Goal: Task Accomplishment & Management: Manage account settings

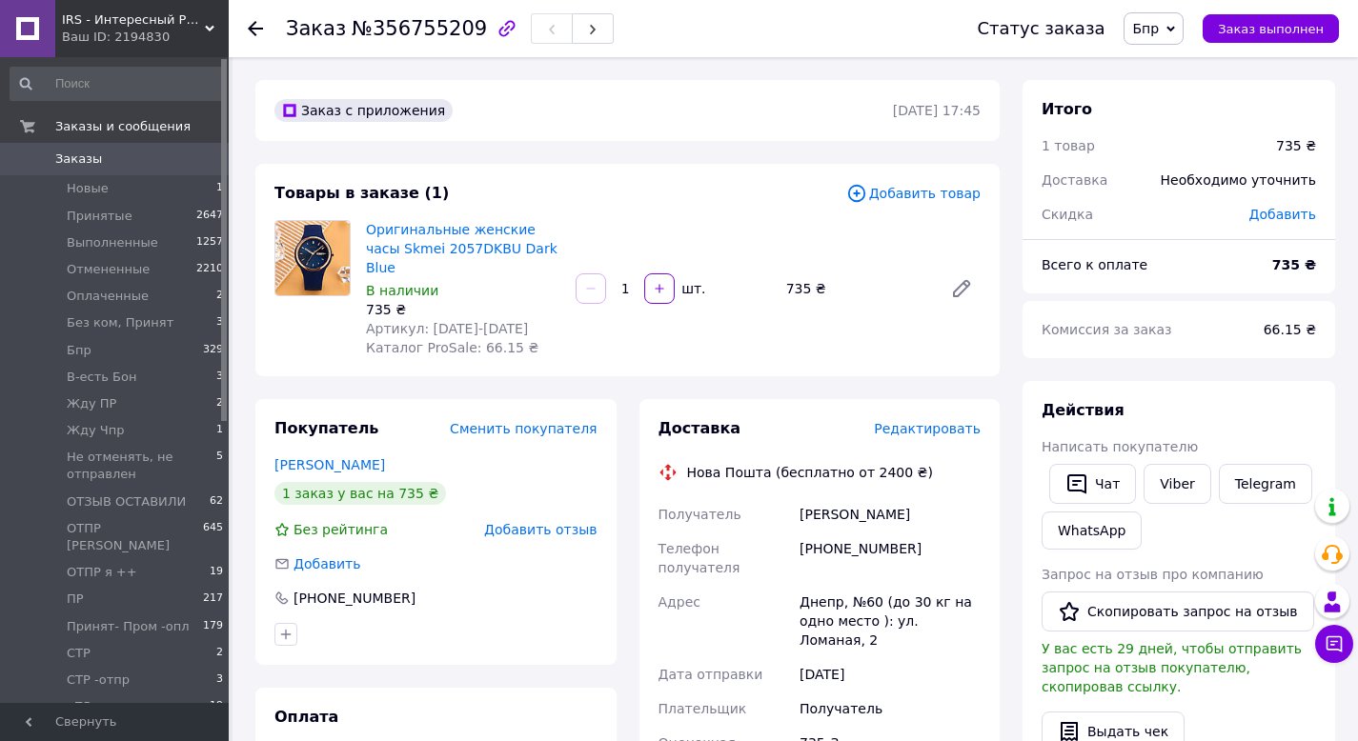
click at [98, 160] on span "Заказы" at bounding box center [78, 159] width 47 height 17
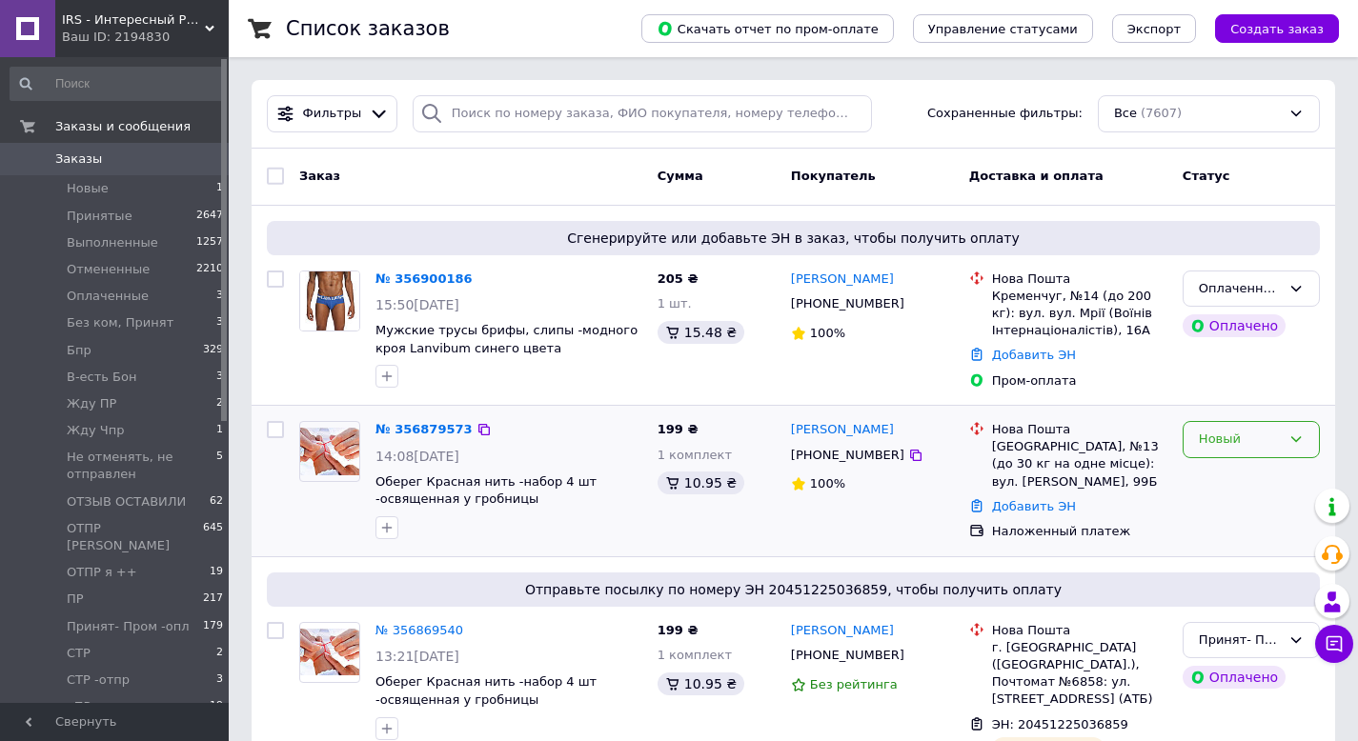
click at [1236, 446] on div "Новый" at bounding box center [1240, 440] width 82 height 20
click at [1211, 472] on li "Принят" at bounding box center [1251, 479] width 135 height 35
click at [1296, 291] on icon at bounding box center [1296, 289] width 10 height 6
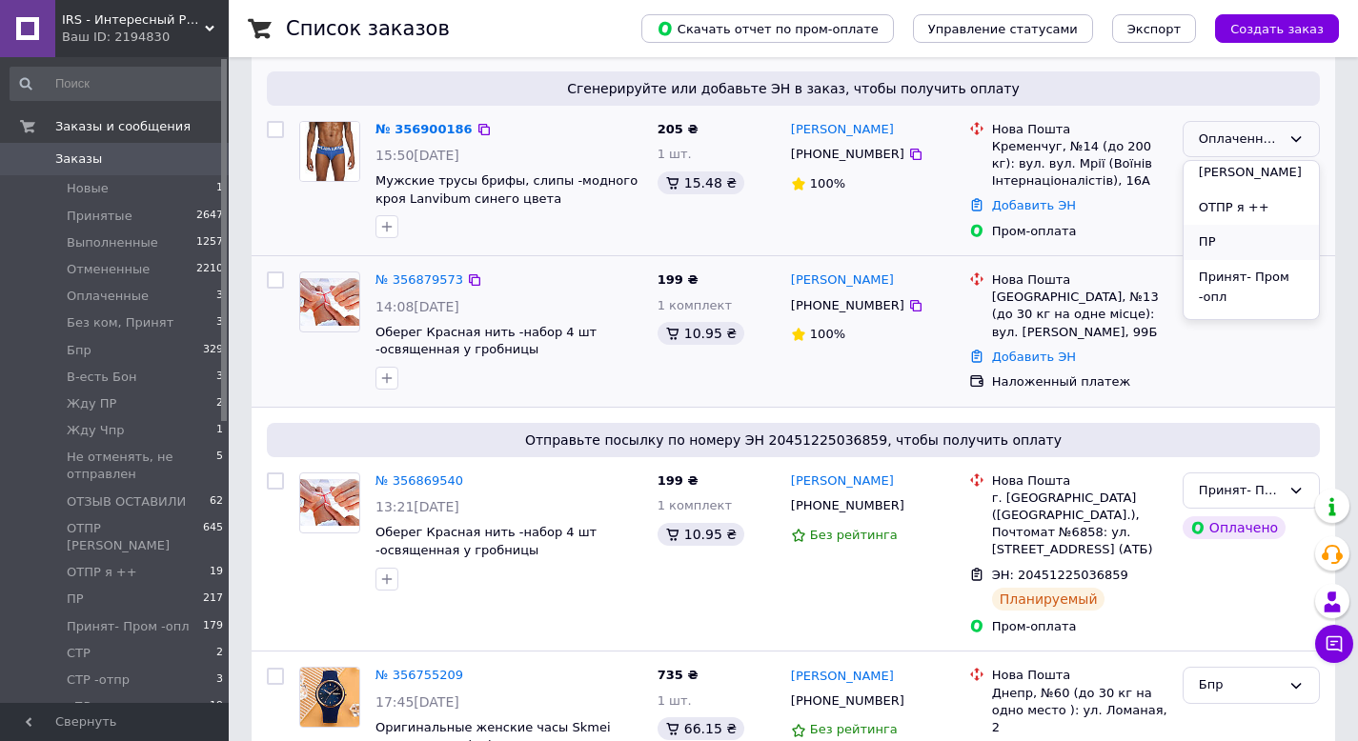
scroll to position [400, 0]
click at [1243, 293] on li "Принят- Пром -опл" at bounding box center [1251, 320] width 135 height 54
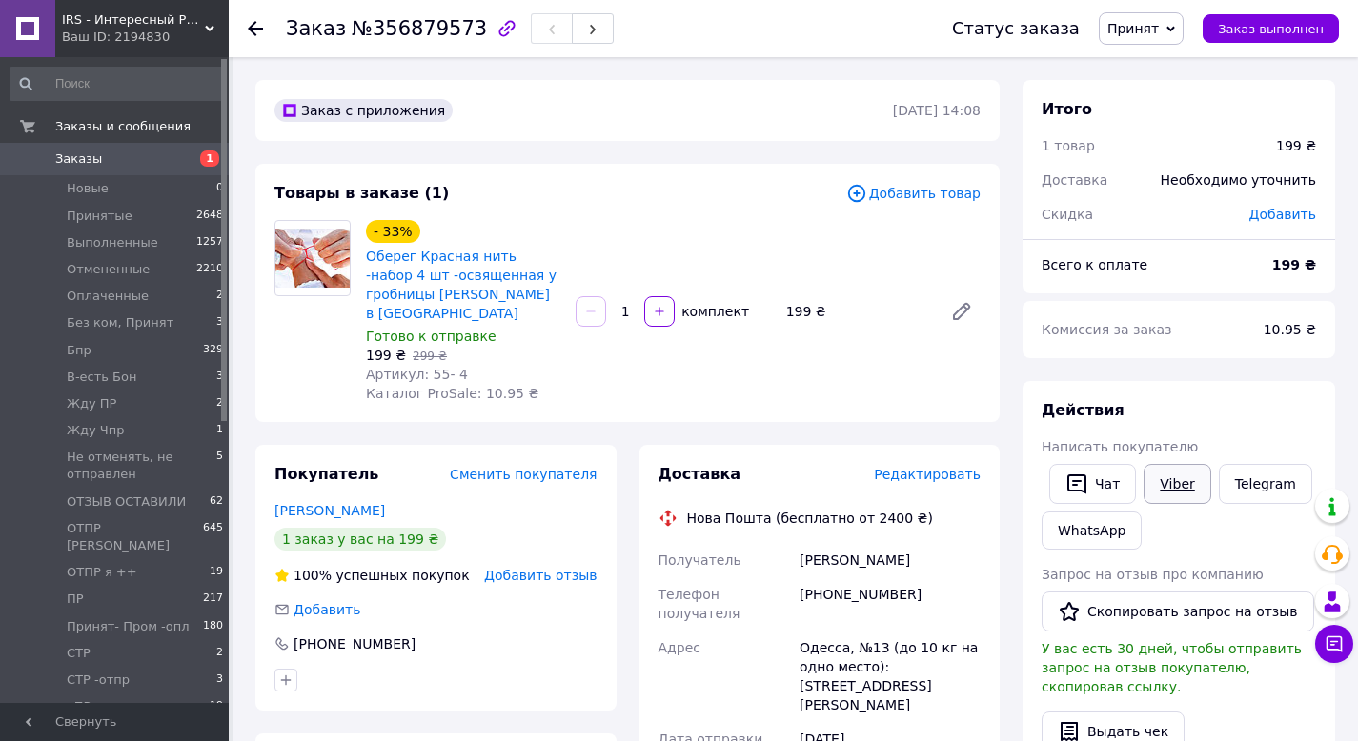
click at [1172, 483] on link "Viber" at bounding box center [1177, 484] width 67 height 40
drag, startPoint x: 921, startPoint y: 592, endPoint x: 803, endPoint y: 592, distance: 117.2
click at [803, 592] on div "[PHONE_NUMBER]" at bounding box center [890, 603] width 189 height 53
copy div "[PHONE_NUMBER]"
drag, startPoint x: 895, startPoint y: 559, endPoint x: 801, endPoint y: 561, distance: 93.4
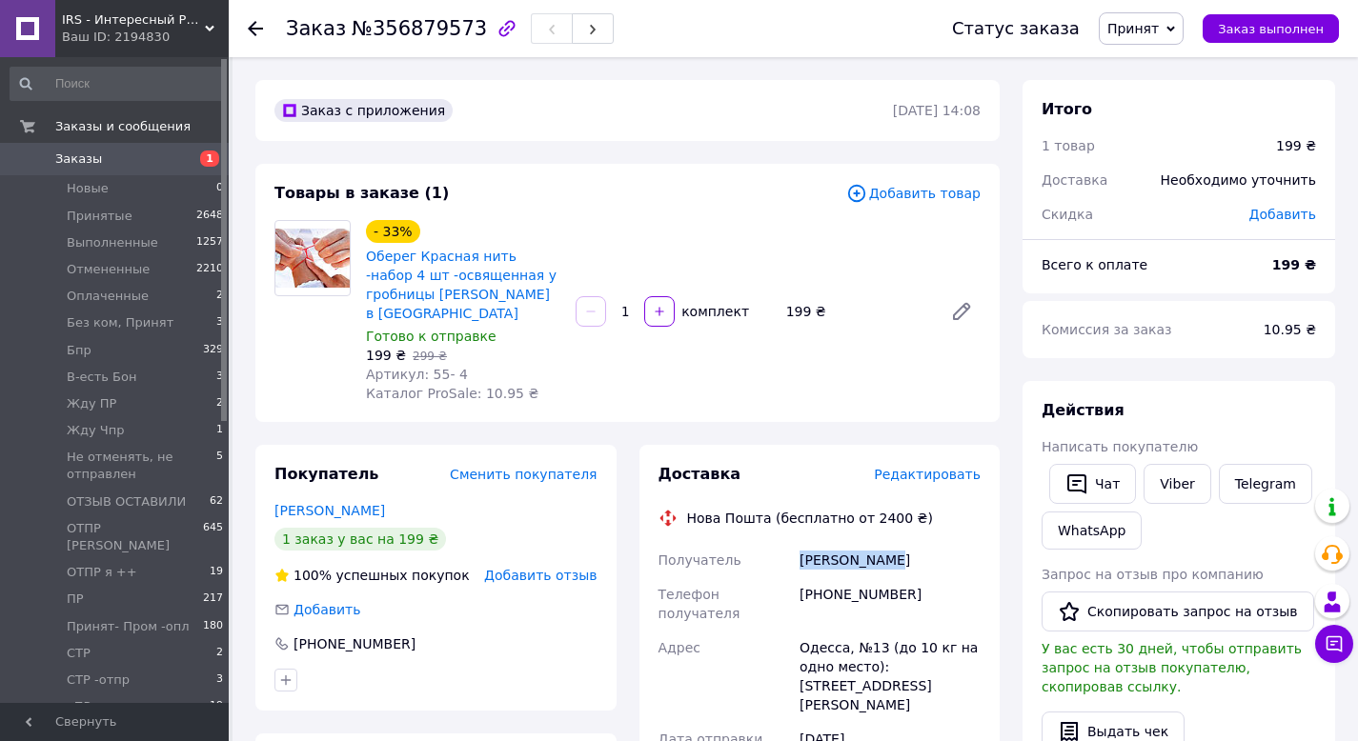
click at [801, 561] on div "себова Настя" at bounding box center [890, 560] width 189 height 34
copy div "себова Настя"
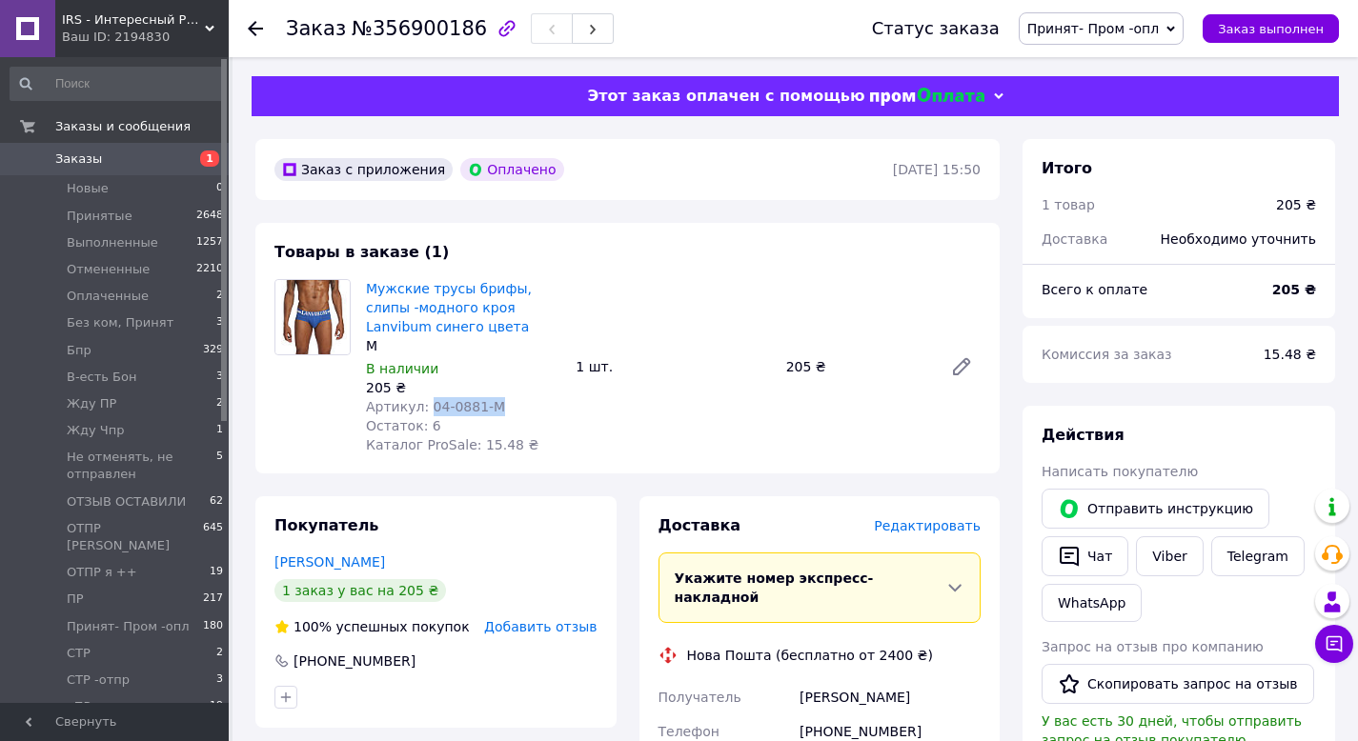
drag, startPoint x: 502, startPoint y: 408, endPoint x: 429, endPoint y: 412, distance: 73.5
click at [429, 412] on div "Артикул: 04-0881-M" at bounding box center [463, 406] width 194 height 19
copy span "04-0881-M"
click at [1177, 561] on link "Viber" at bounding box center [1169, 556] width 67 height 40
copy span "04-0881-M"
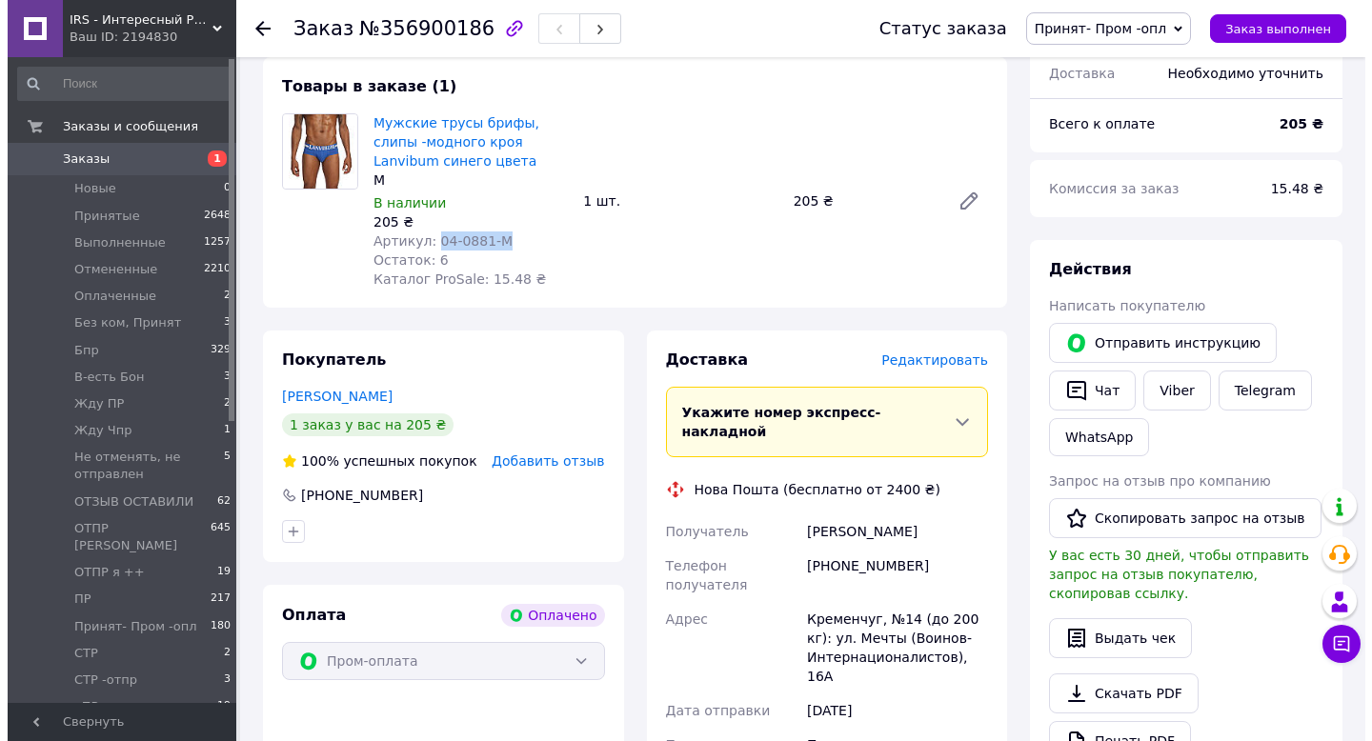
scroll to position [169, 0]
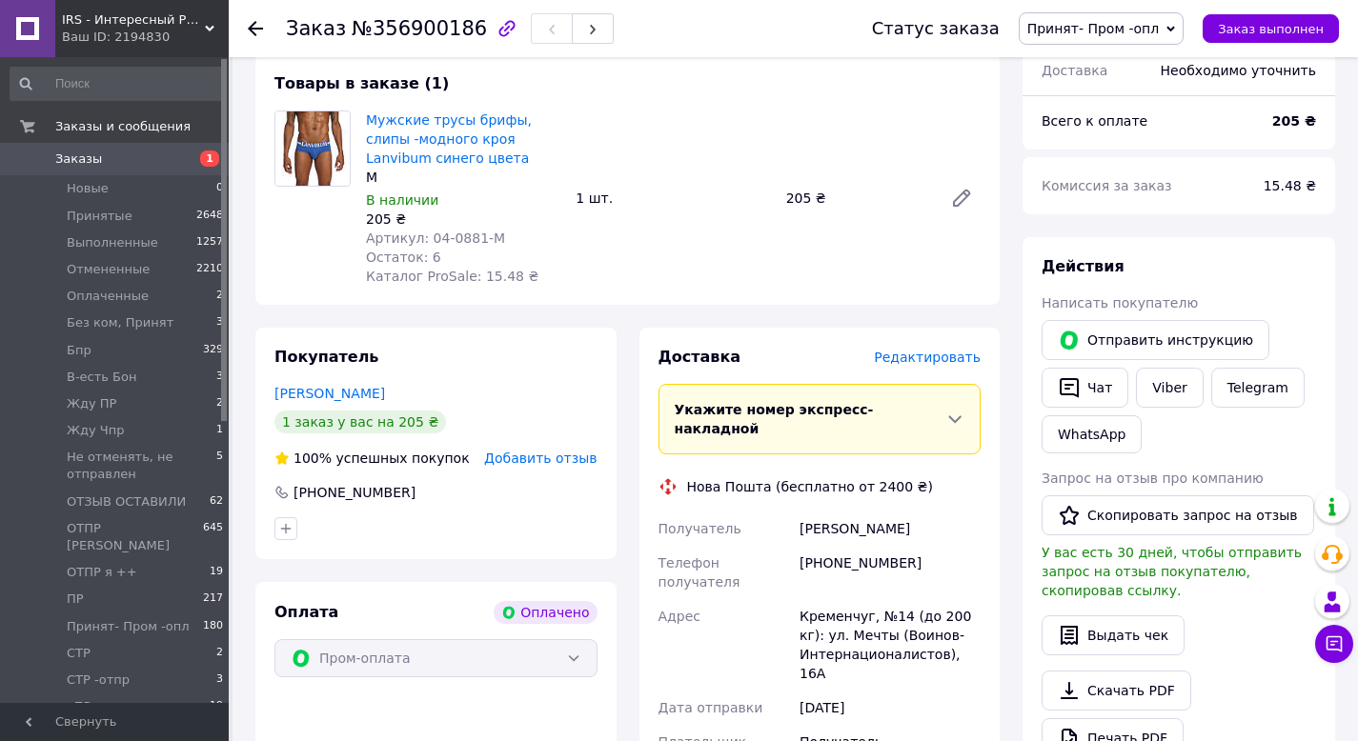
click at [940, 362] on span "Редактировать" at bounding box center [927, 357] width 107 height 15
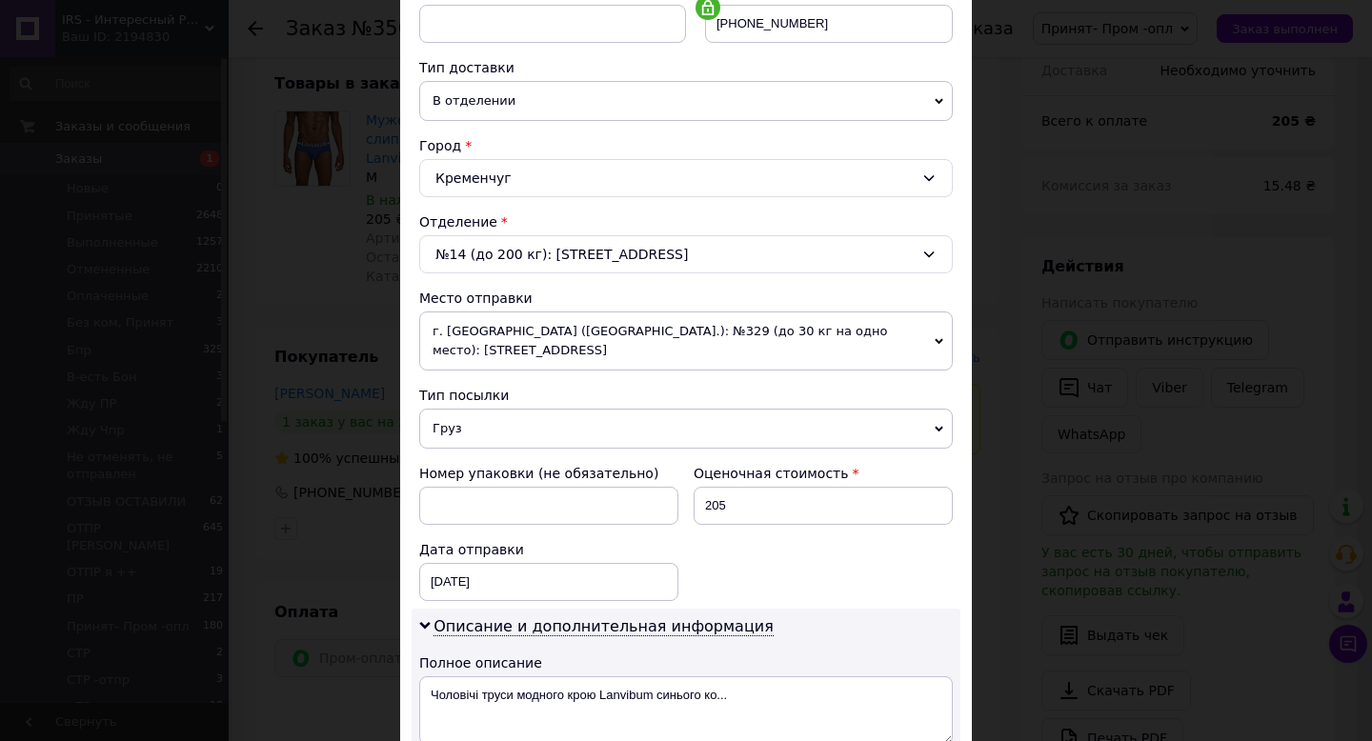
scroll to position [500, 0]
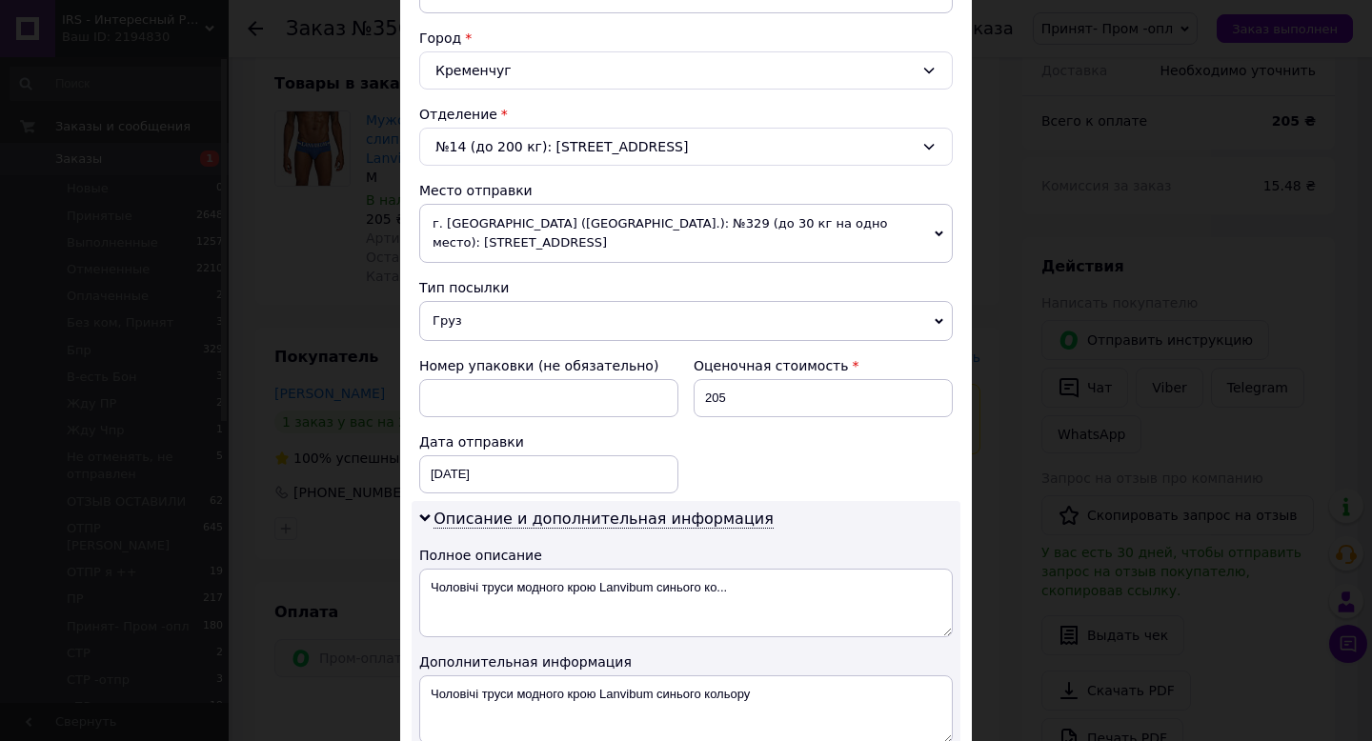
click at [919, 306] on span "Груз" at bounding box center [686, 321] width 534 height 40
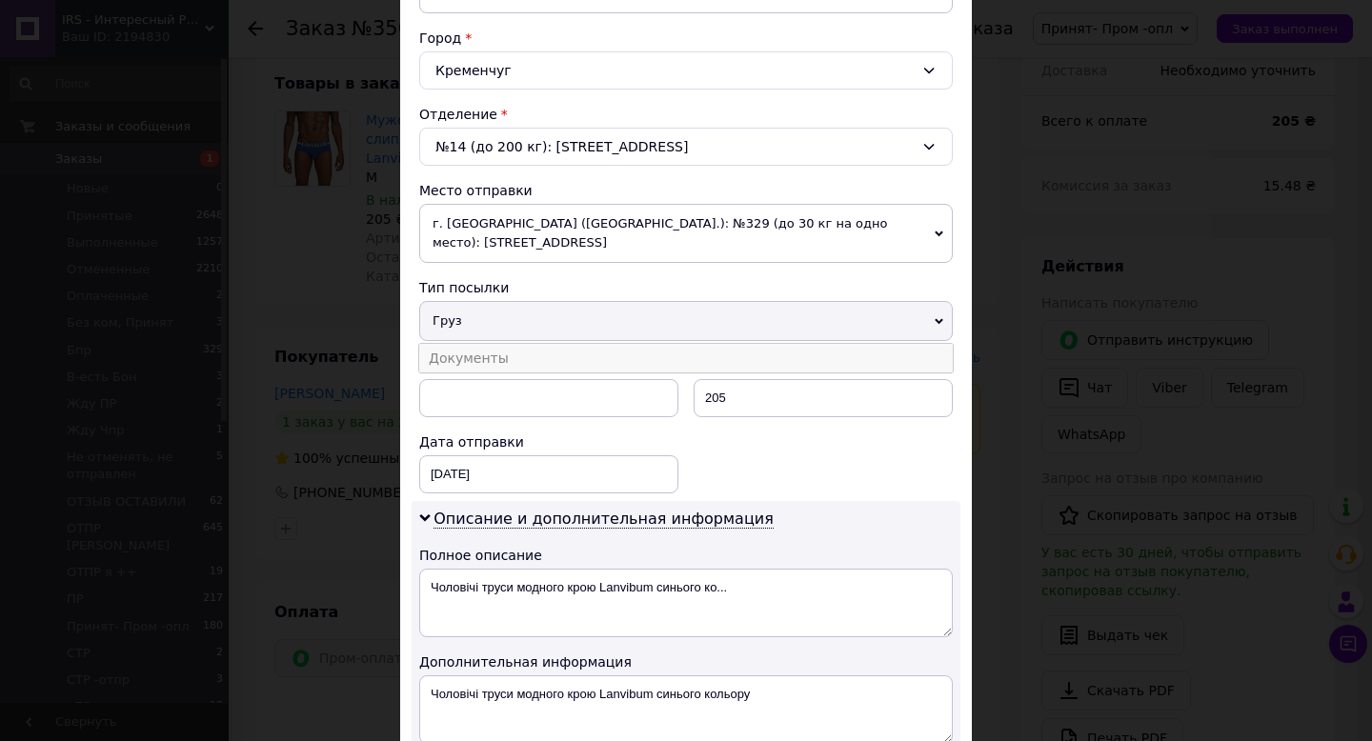
click at [896, 344] on li "Документы" at bounding box center [686, 358] width 534 height 29
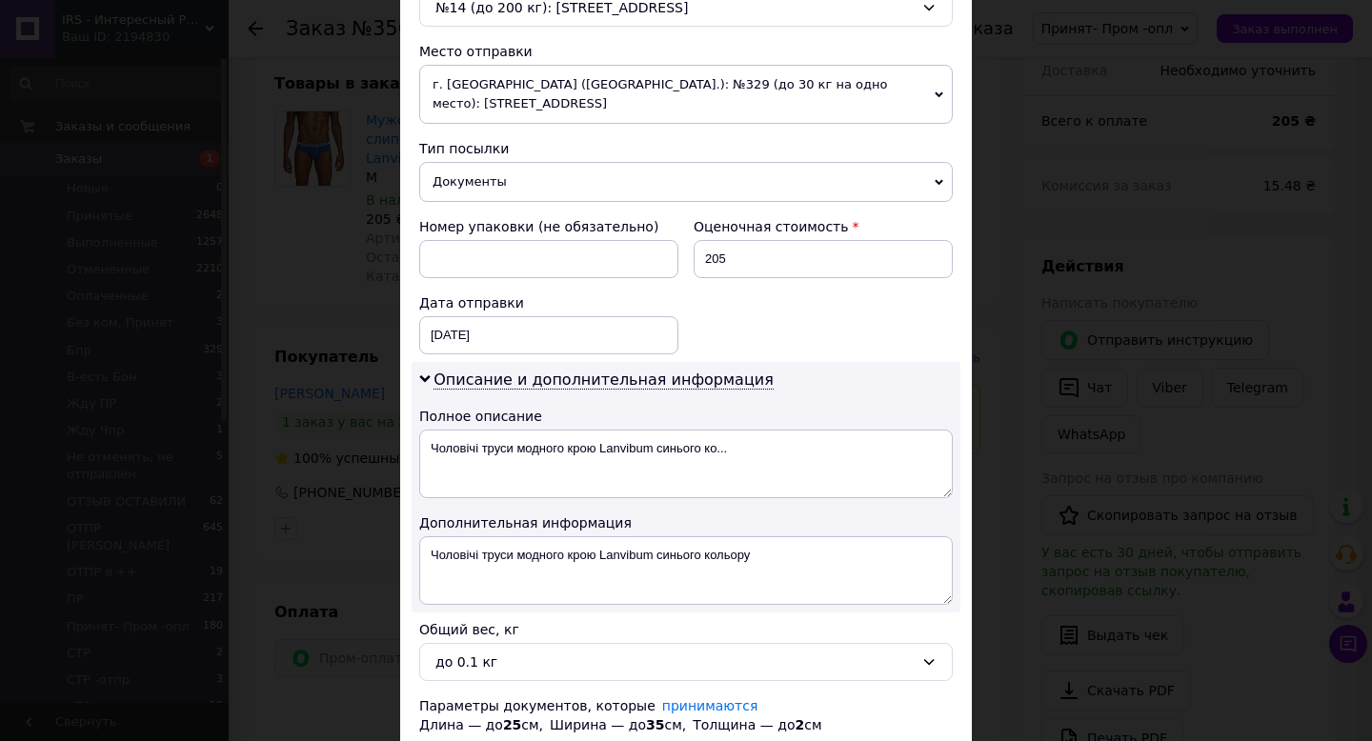
scroll to position [643, 0]
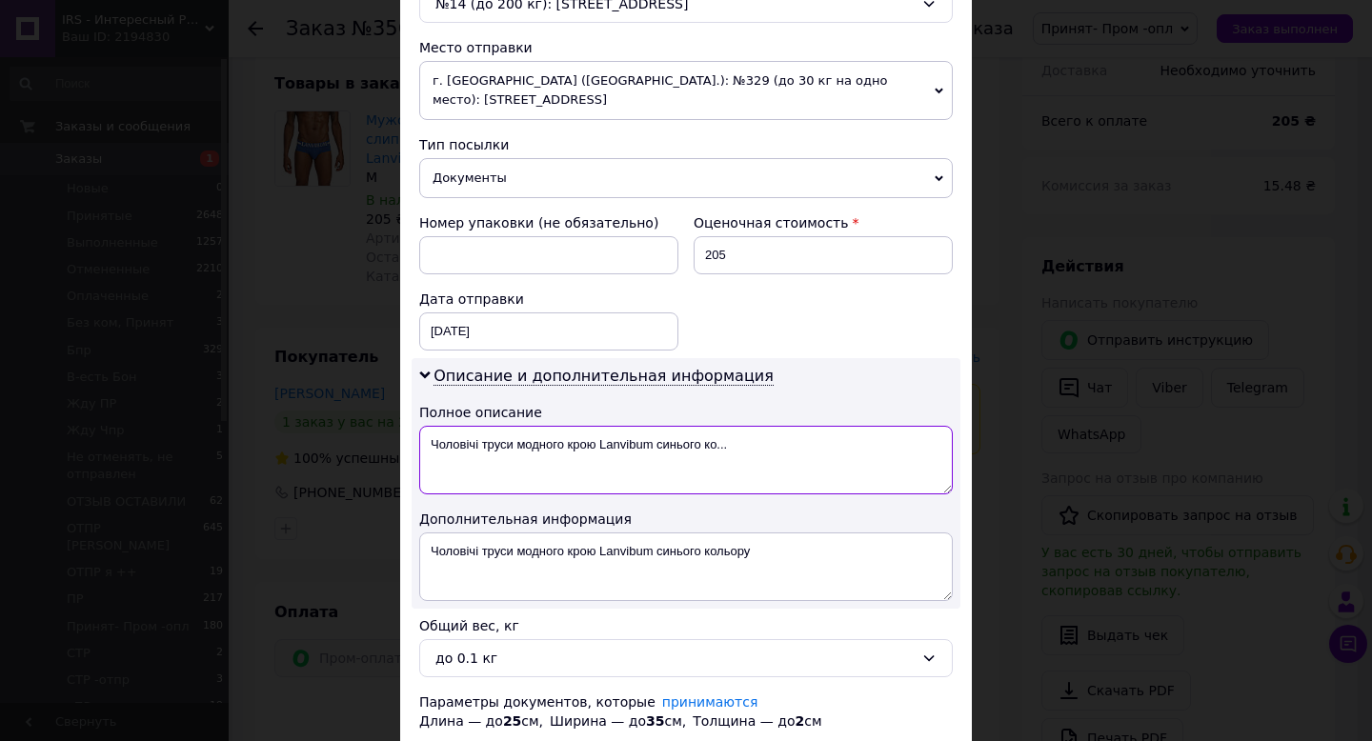
drag, startPoint x: 429, startPoint y: 427, endPoint x: 829, endPoint y: 455, distance: 401.2
click at [829, 455] on textarea "Чоловічі труси модного крою Lanvibum синього ко..." at bounding box center [686, 460] width 534 height 69
type textarea "док"
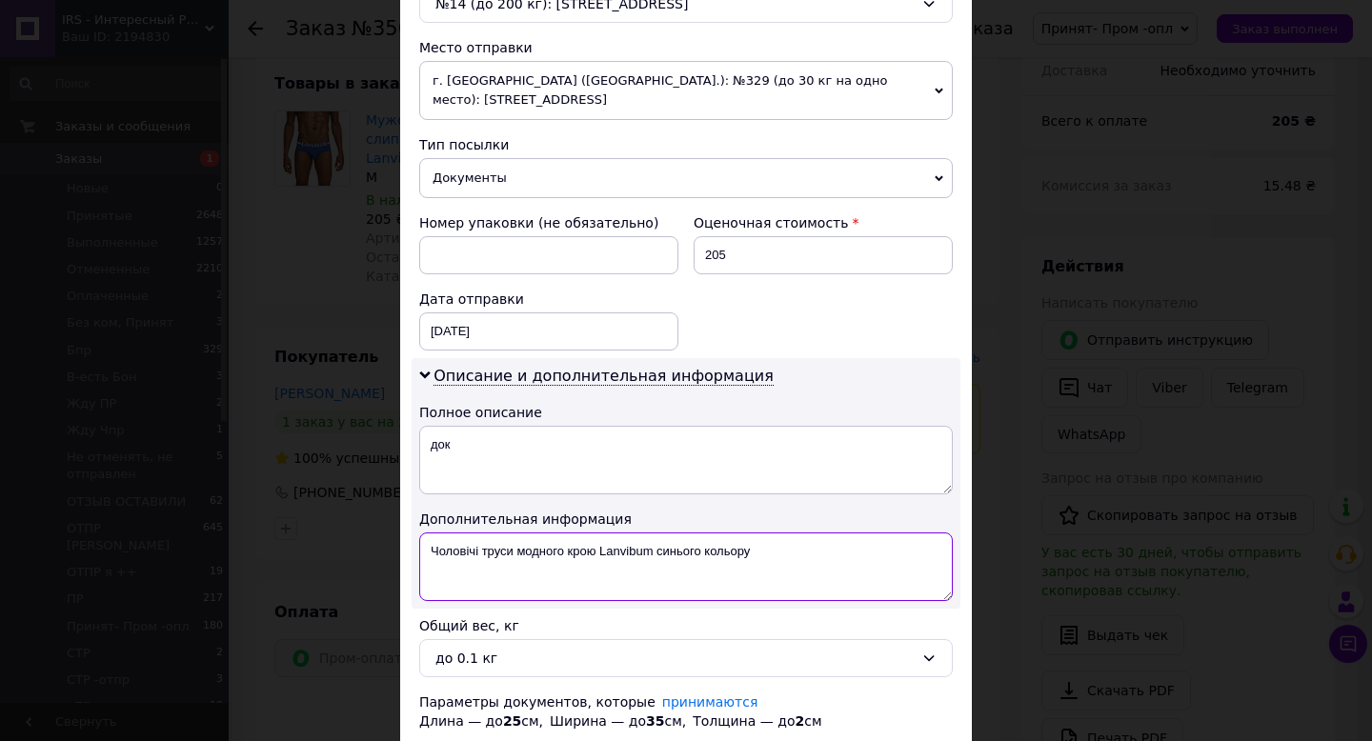
click at [812, 544] on textarea "Чоловічі труси модного крою Lanvibum синього кольору" at bounding box center [686, 567] width 534 height 69
drag, startPoint x: 789, startPoint y: 544, endPoint x: 415, endPoint y: 535, distance: 374.6
click at [415, 535] on div "Описание и дополнительная информация Полное описание док Дополнительная информа…" at bounding box center [686, 483] width 549 height 251
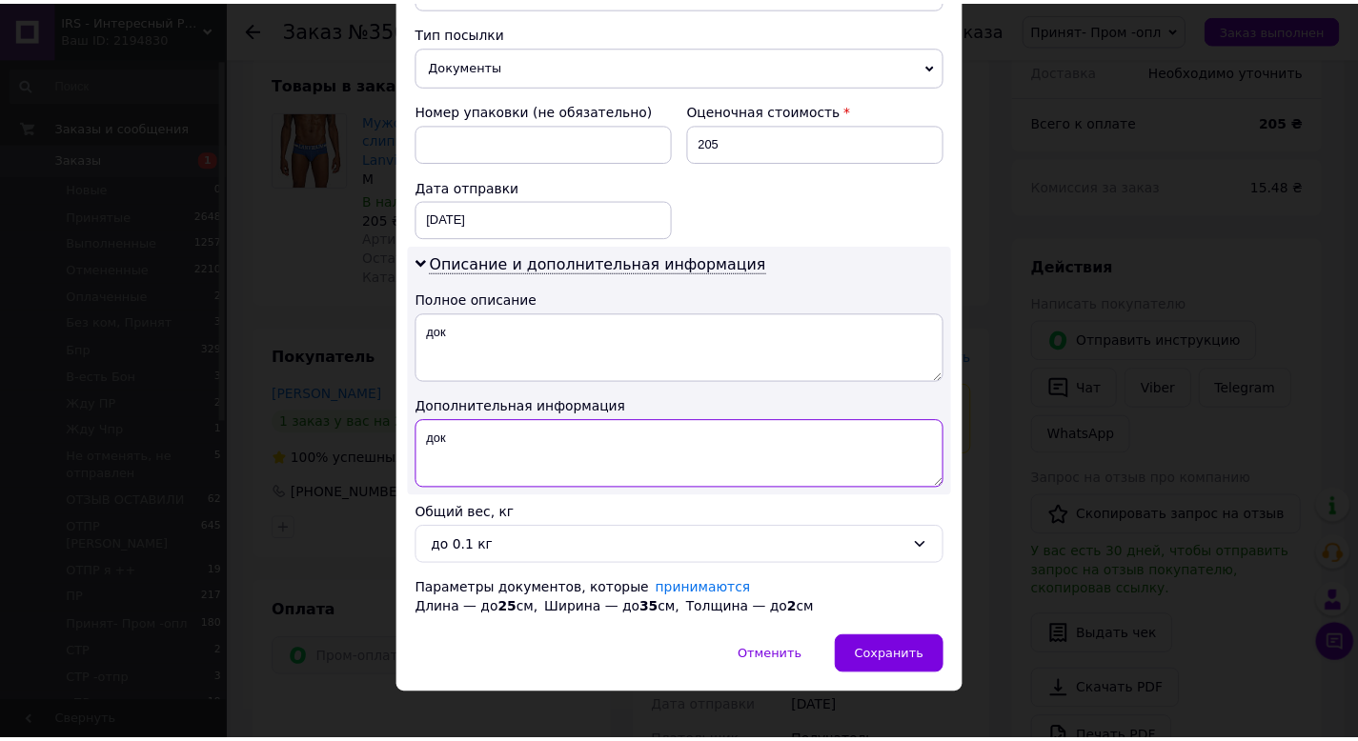
scroll to position [757, 0]
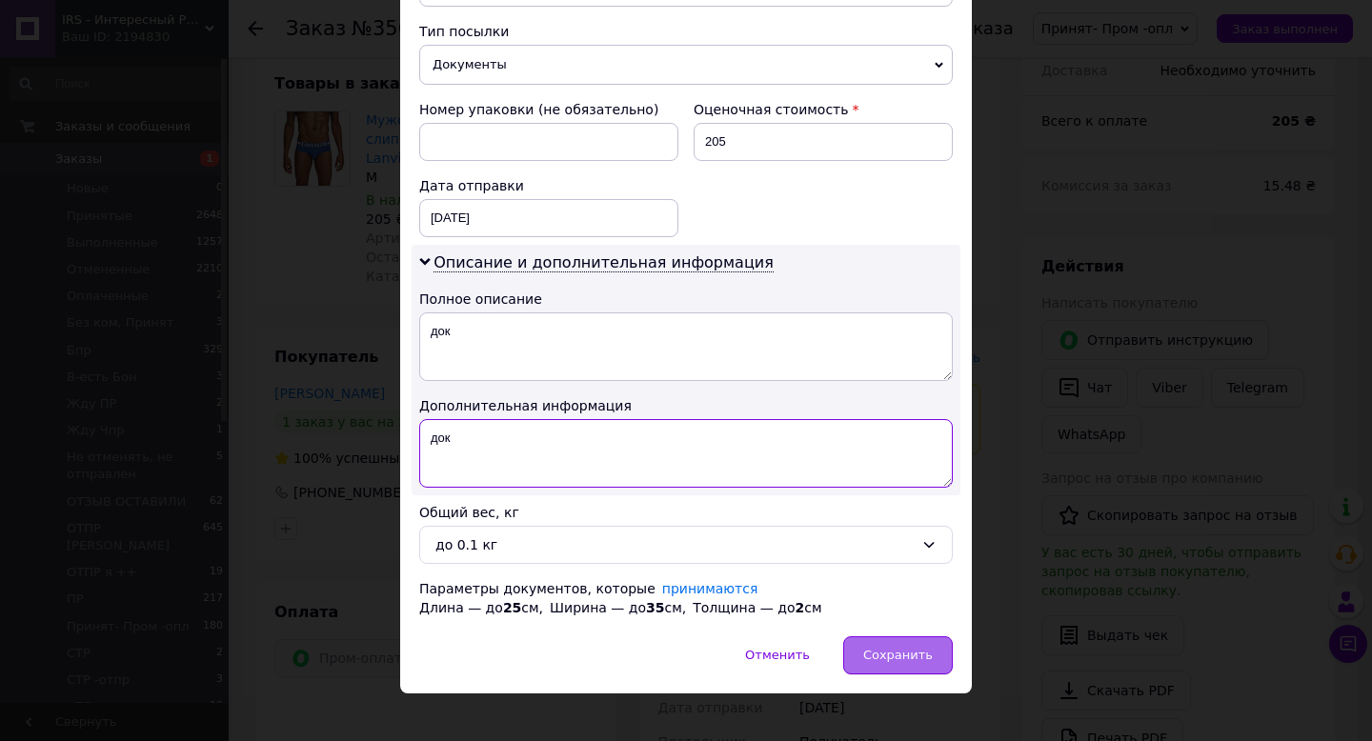
type textarea "док"
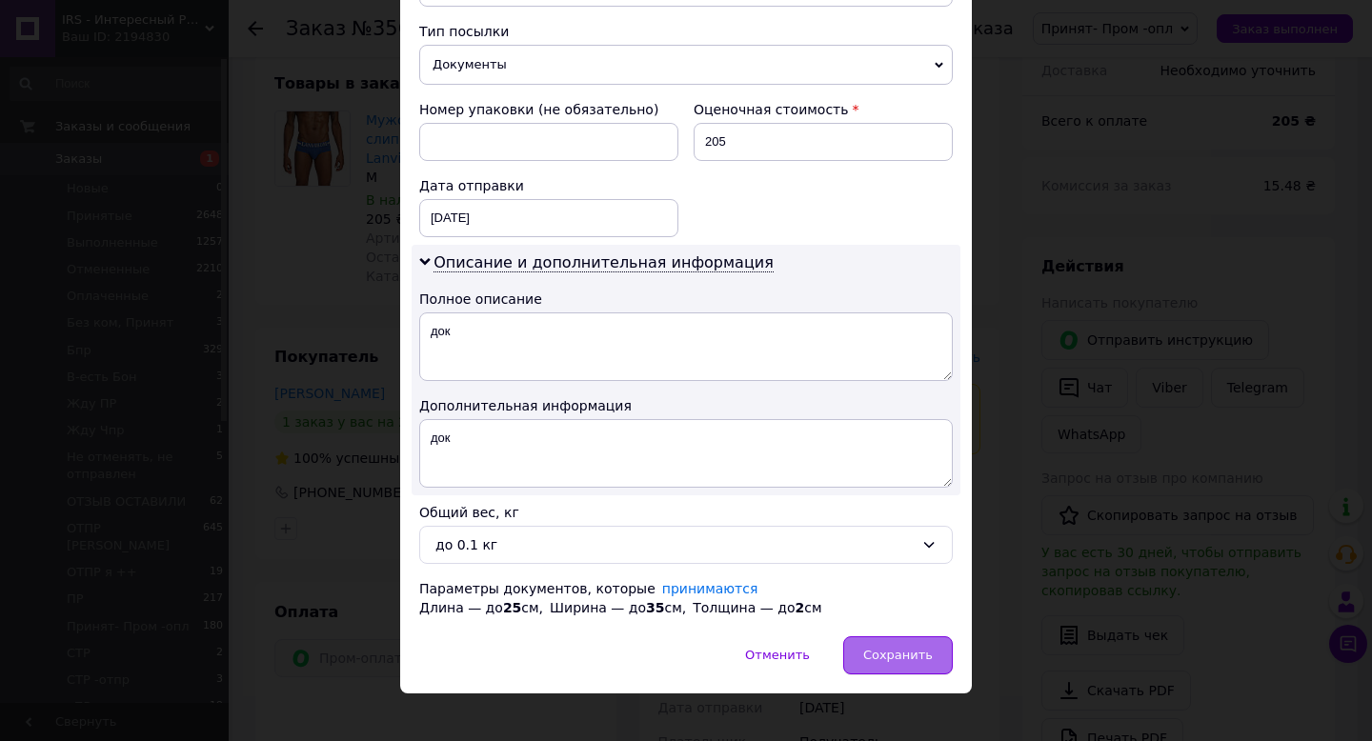
click at [926, 648] on span "Сохранить" at bounding box center [898, 655] width 70 height 14
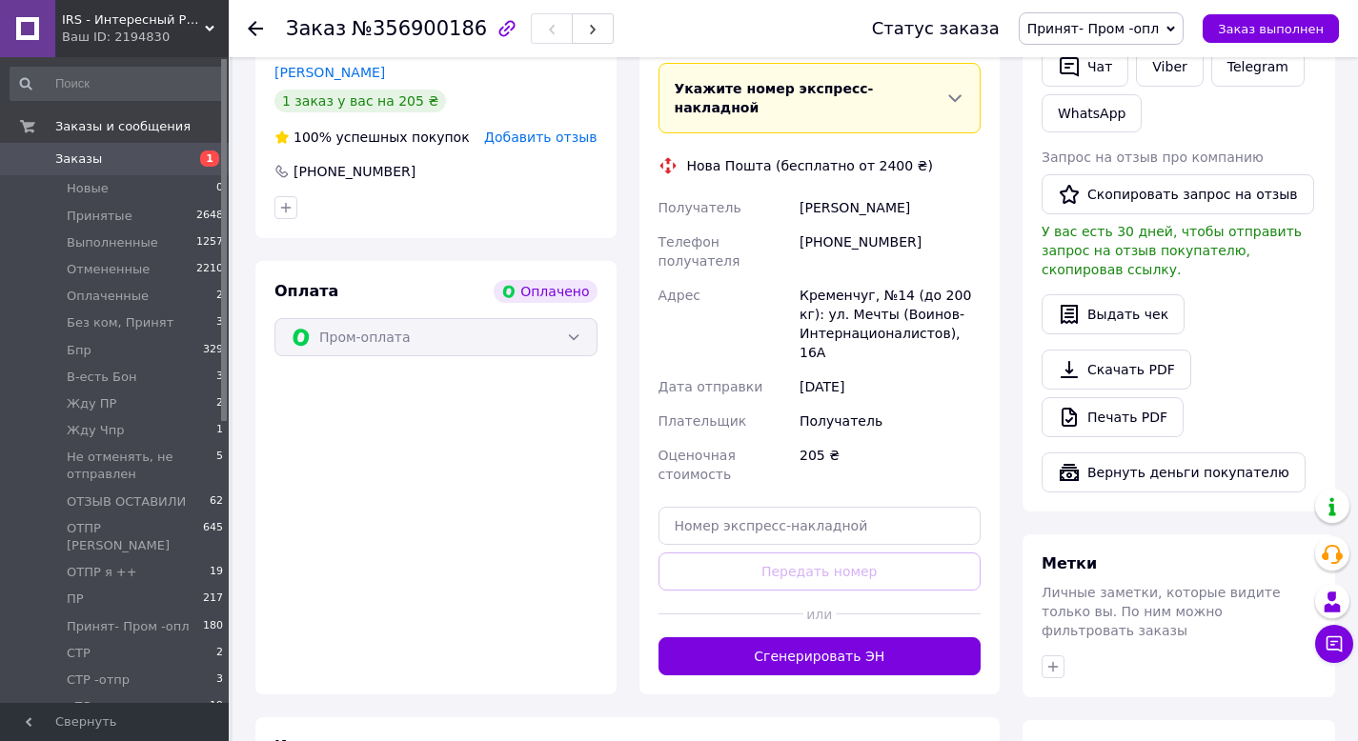
scroll to position [575, 0]
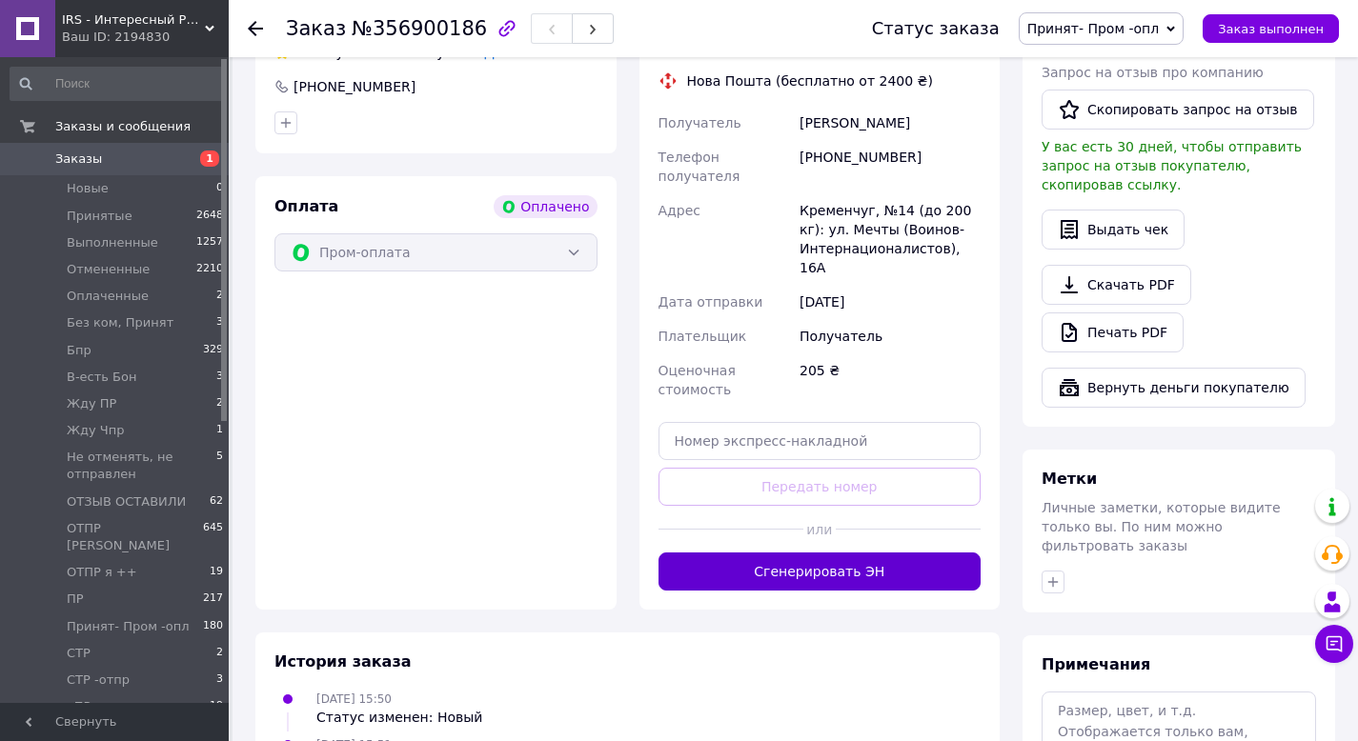
click at [800, 553] on button "Сгенерировать ЭН" at bounding box center [819, 572] width 323 height 38
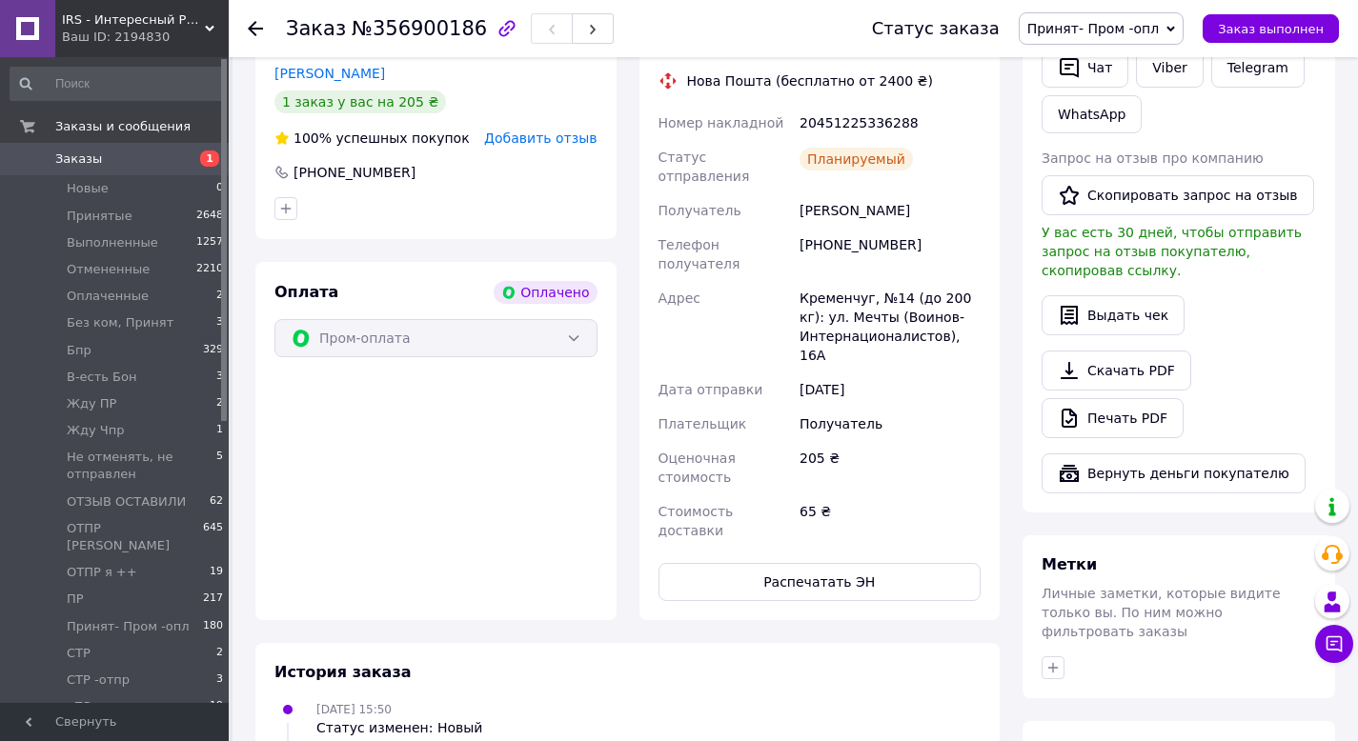
scroll to position [396, 0]
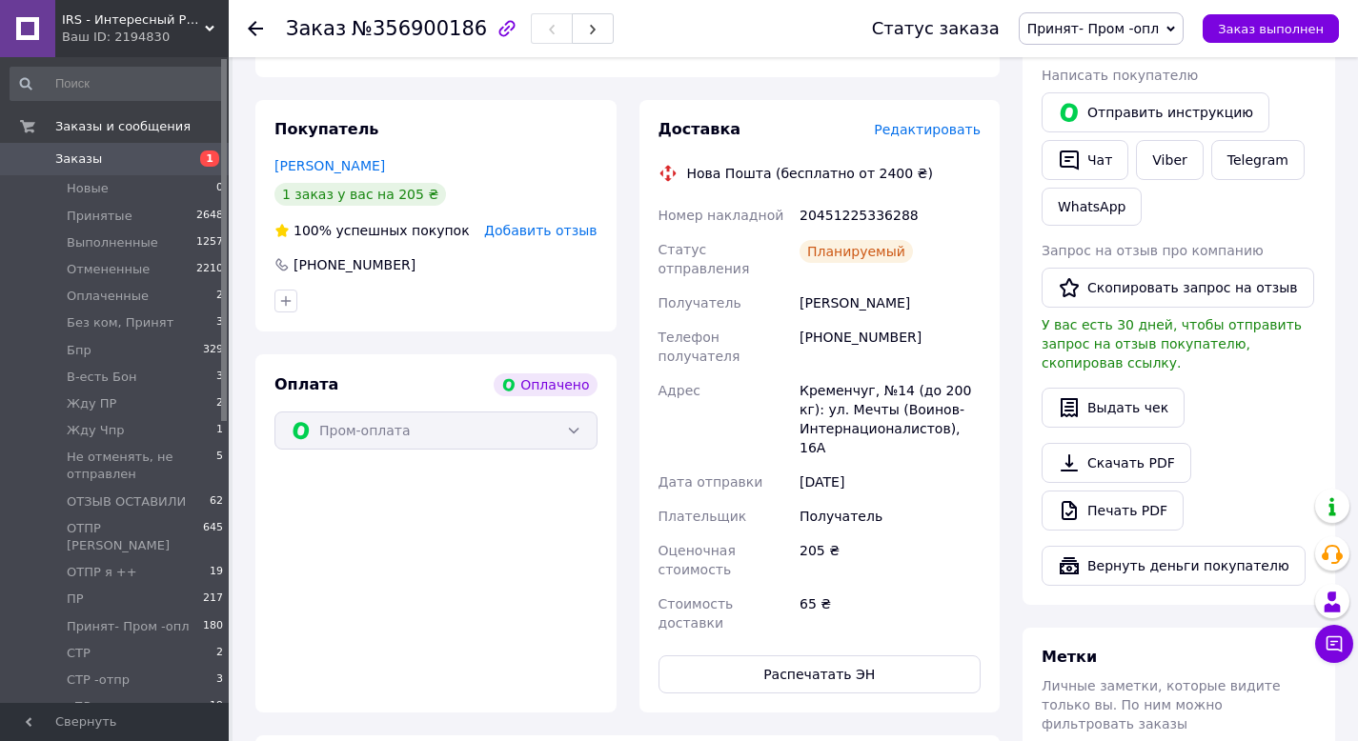
drag, startPoint x: 957, startPoint y: 288, endPoint x: 653, endPoint y: 218, distance: 311.8
click at [655, 218] on div "Номер накладной 20451225336288 Статус отправления Планируемый Получатель Запоро…" at bounding box center [820, 419] width 331 height 442
copy div "Номер накладной 20451225336288 Статус отправления Планируемый Получатель Запоро…"
click at [547, 556] on div "Оплата Оплачено Пром-оплата" at bounding box center [435, 533] width 361 height 358
click at [814, 656] on button "Распечатать ЭН" at bounding box center [819, 675] width 323 height 38
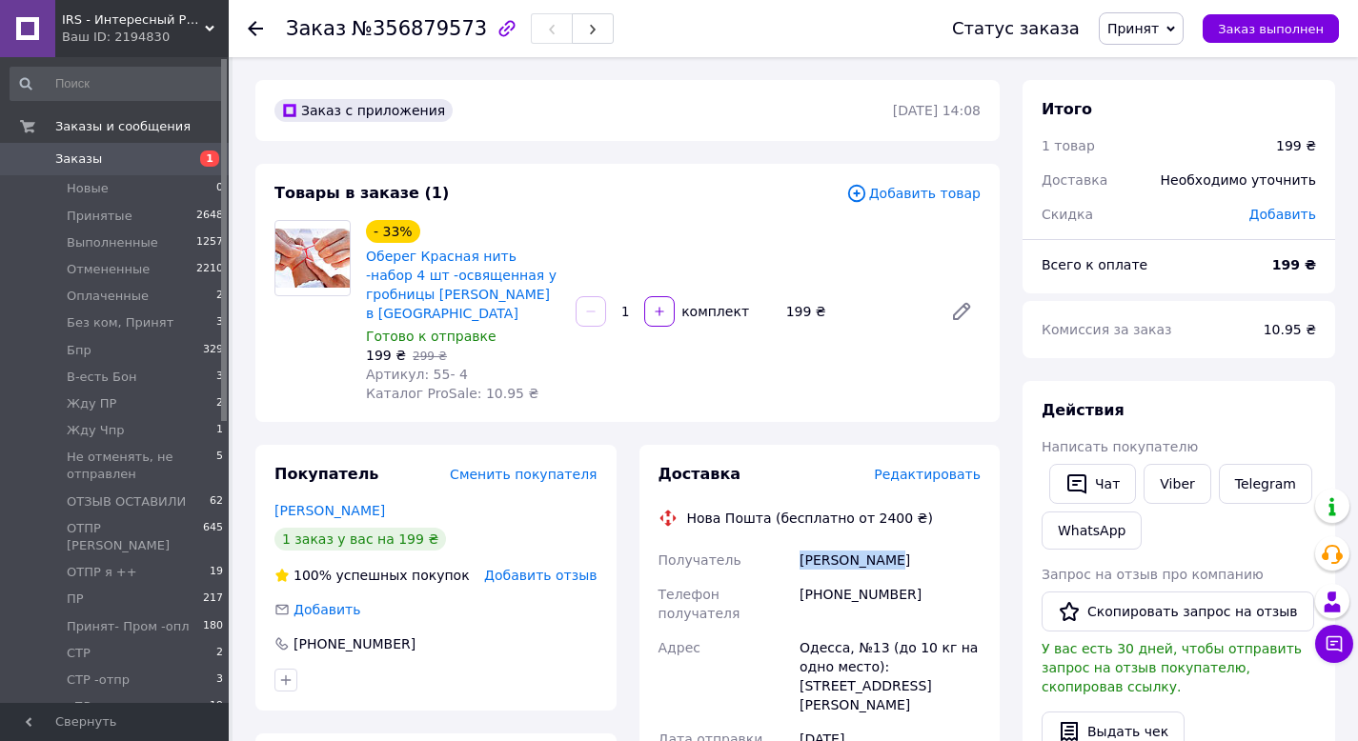
click at [1140, 34] on span "Принят" at bounding box center [1132, 28] width 51 height 15
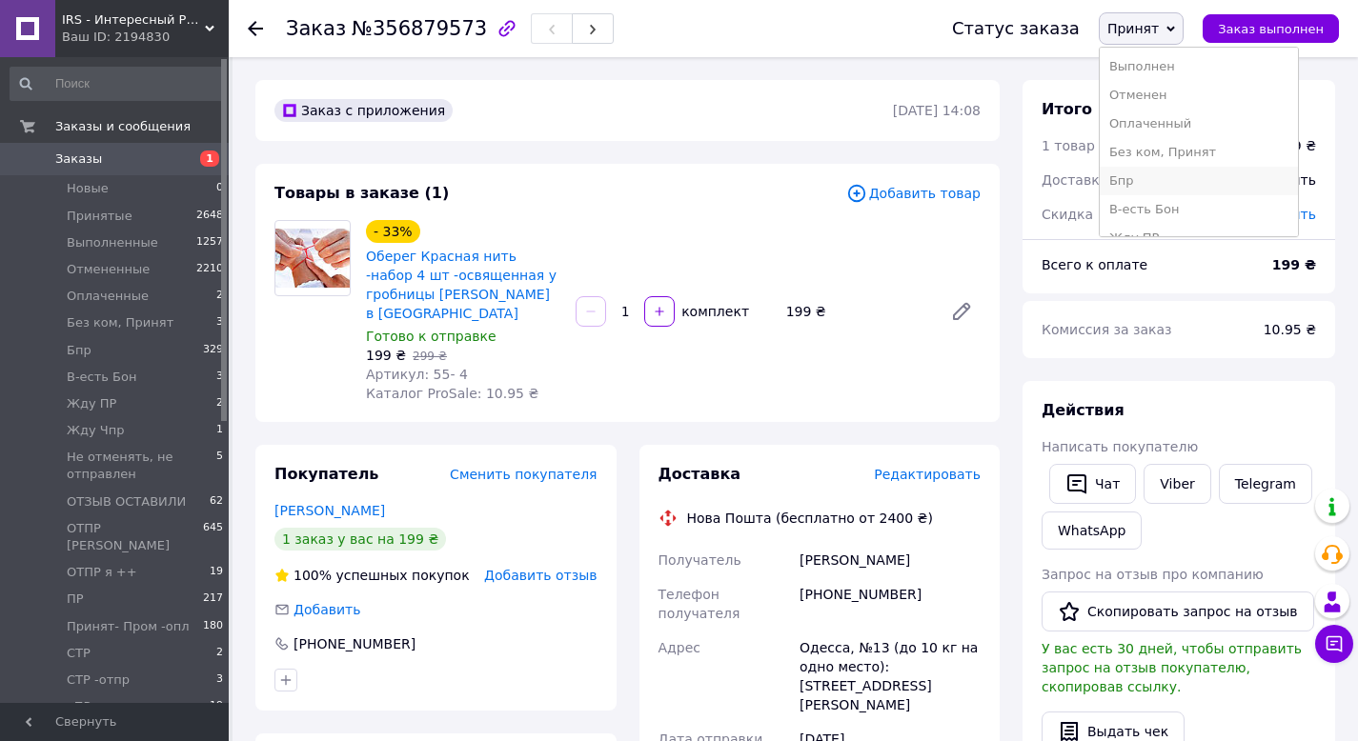
click at [1157, 180] on li "Бпр" at bounding box center [1199, 181] width 198 height 29
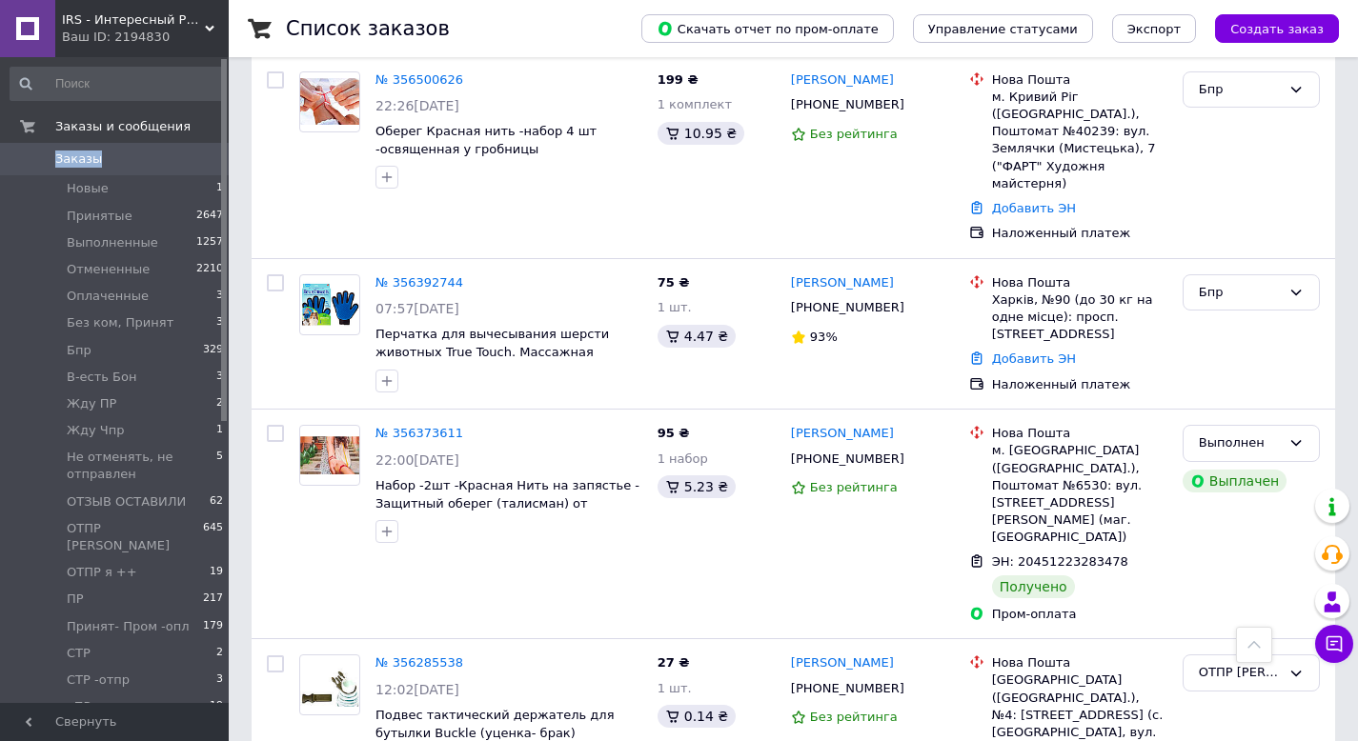
scroll to position [1405, 0]
